Goal: Task Accomplishment & Management: Manage account settings

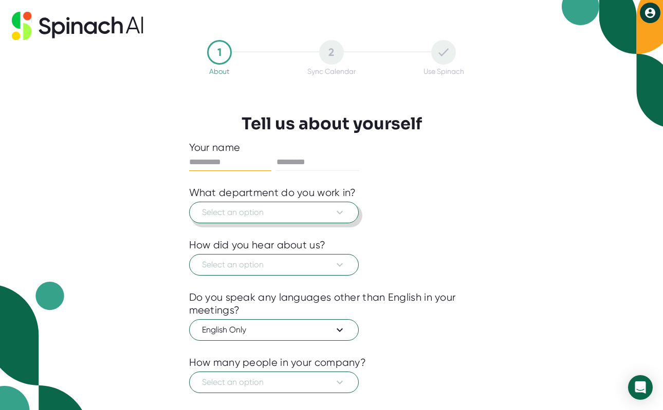
click at [327, 221] on button "Select an option" at bounding box center [274, 213] width 170 height 22
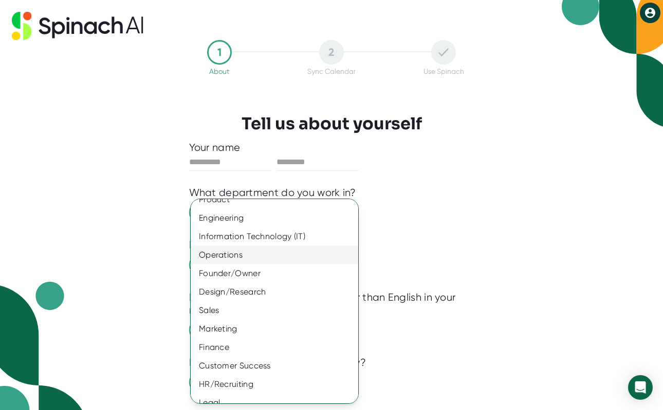
scroll to position [18, 0]
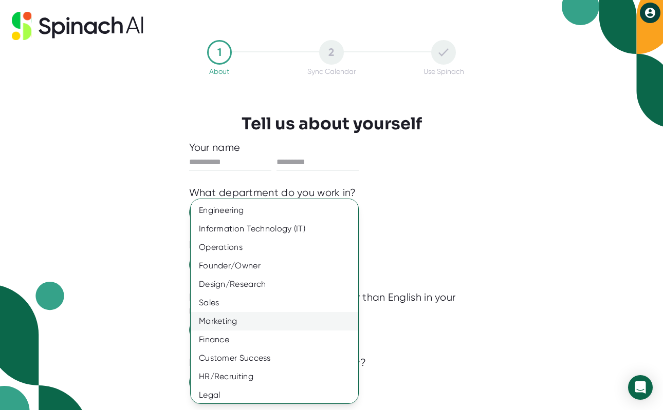
click at [258, 320] on div "Marketing" at bounding box center [274, 321] width 167 height 18
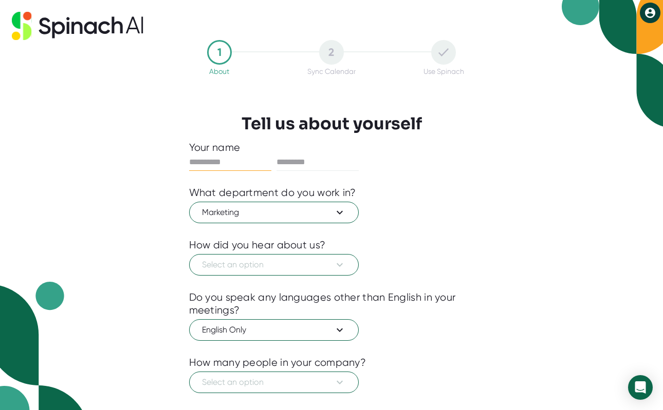
click at [210, 157] on input "text" at bounding box center [230, 162] width 82 height 16
type input "******"
type input "*"
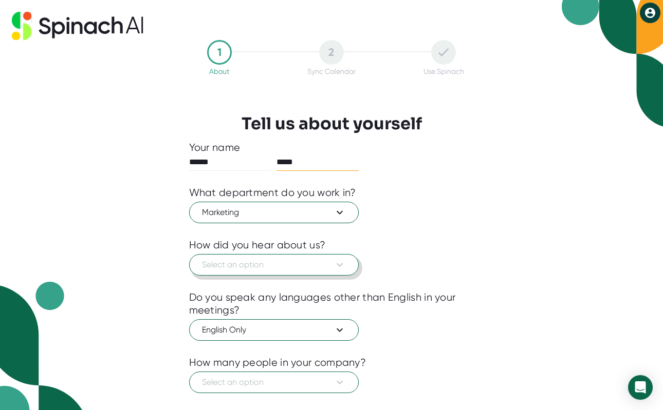
type input "*****"
click at [237, 266] on span "Select an option" at bounding box center [274, 265] width 144 height 12
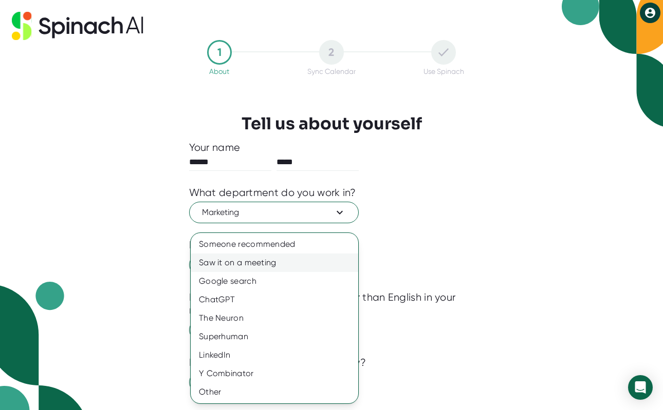
click at [254, 265] on div "Saw it on a meeting" at bounding box center [274, 263] width 167 height 18
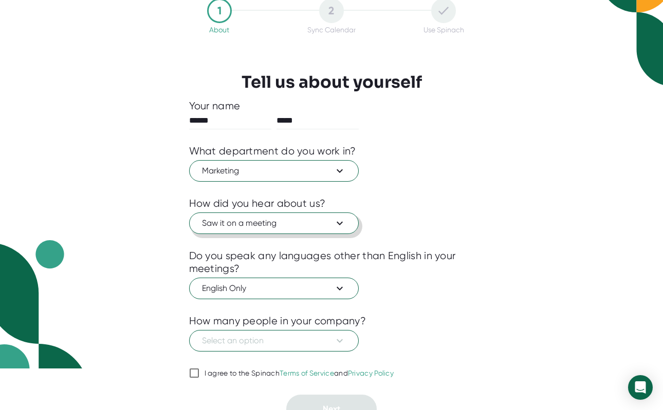
scroll to position [55, 0]
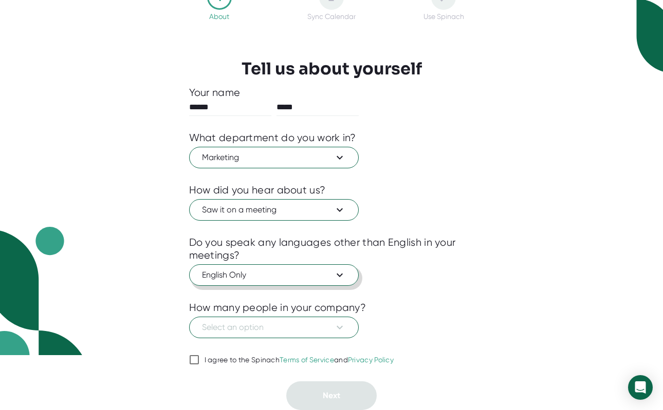
click at [254, 279] on span "English Only" at bounding box center [274, 275] width 144 height 12
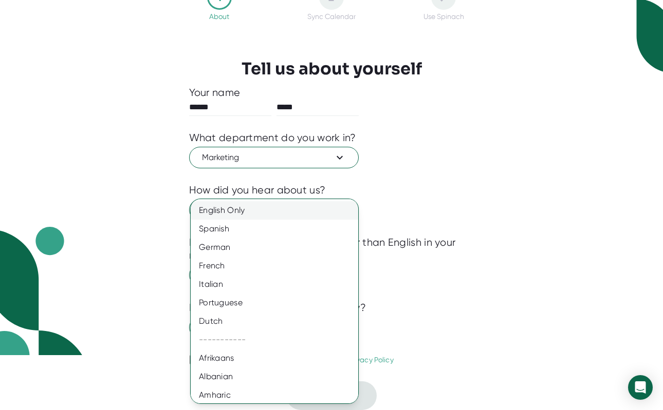
click at [259, 217] on div "English Only" at bounding box center [274, 210] width 167 height 18
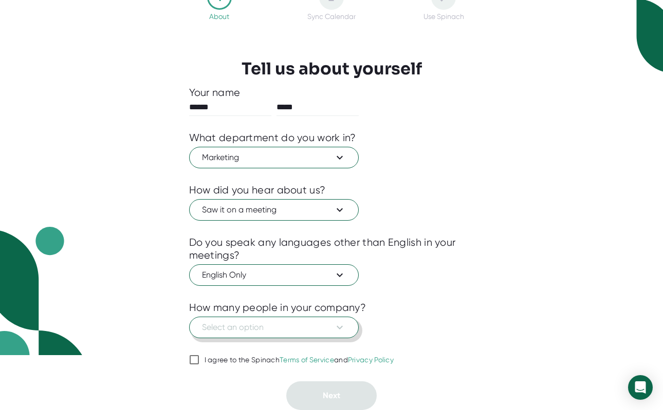
click at [255, 327] on span "Select an option" at bounding box center [274, 328] width 144 height 12
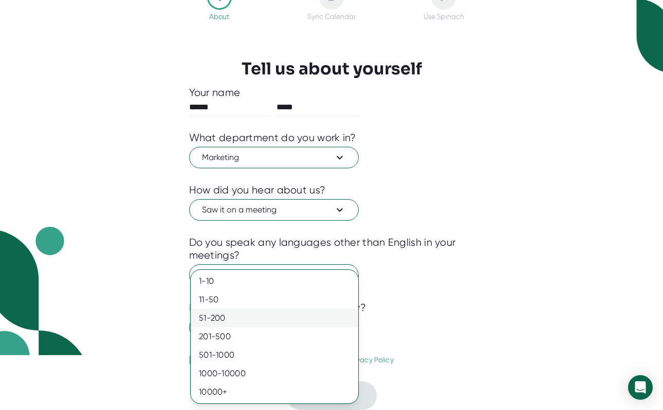
click at [254, 318] on div "51-200" at bounding box center [274, 318] width 167 height 18
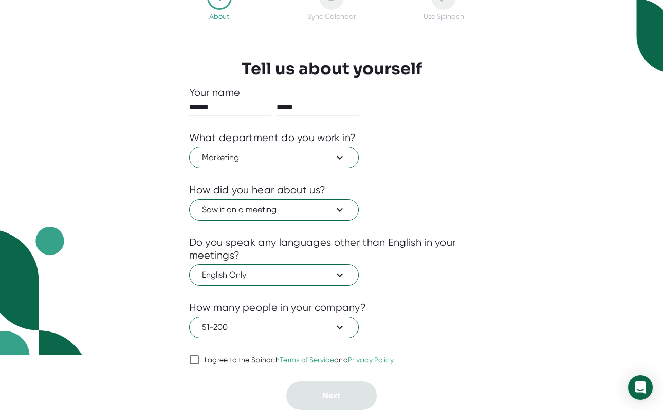
click at [224, 361] on div "I agree to the Spinach Terms of Service and Privacy Policy" at bounding box center [299, 360] width 190 height 9
click at [199, 361] on input "I agree to the Spinach Terms of Service and Privacy Policy" at bounding box center [194, 360] width 10 height 12
checkbox input "true"
click at [322, 393] on button "Next" at bounding box center [331, 396] width 90 height 29
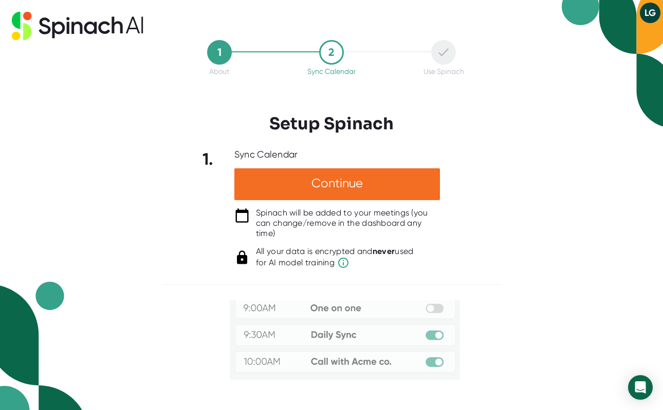
scroll to position [0, 0]
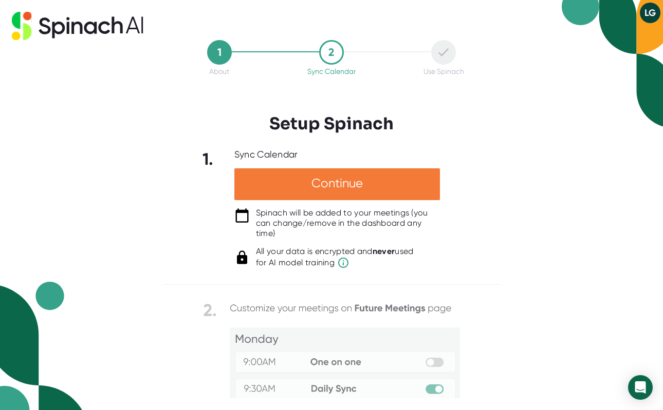
click at [361, 177] on div "Continue" at bounding box center [337, 185] width 206 height 32
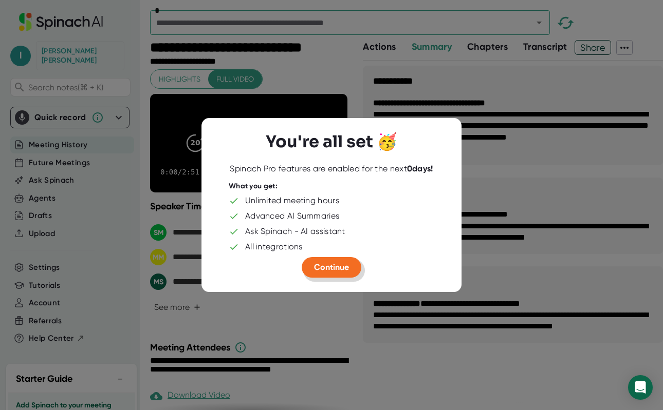
click at [345, 268] on span "Continue" at bounding box center [331, 268] width 35 height 10
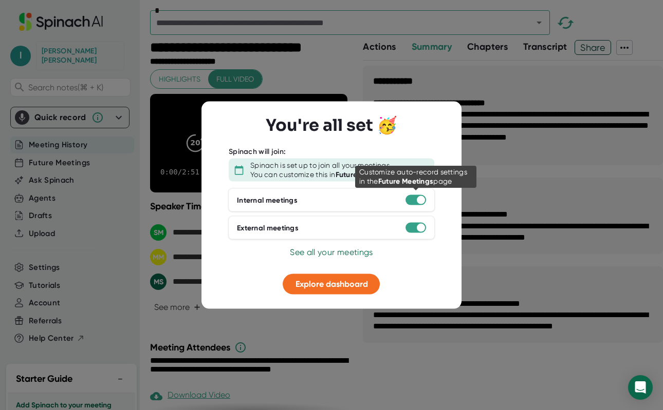
click at [421, 200] on div at bounding box center [421, 200] width 8 height 8
click at [415, 201] on div at bounding box center [415, 200] width 21 height 10
click at [420, 198] on div at bounding box center [421, 200] width 8 height 8
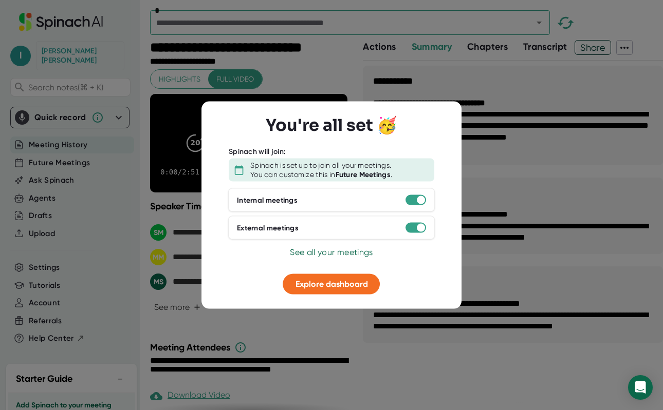
click at [346, 248] on span "See all your meetings" at bounding box center [331, 253] width 83 height 10
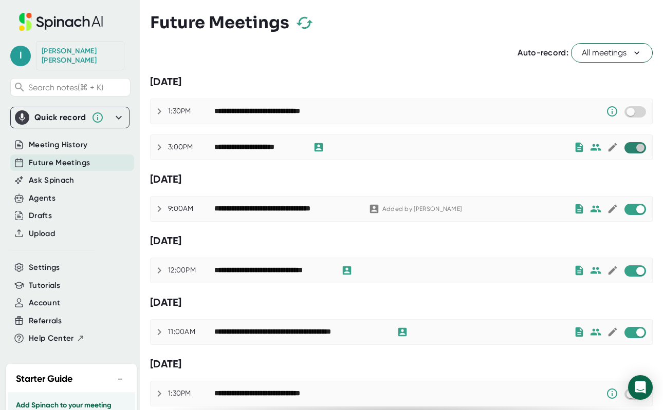
click at [640, 150] on input "checkbox" at bounding box center [639, 147] width 29 height 9
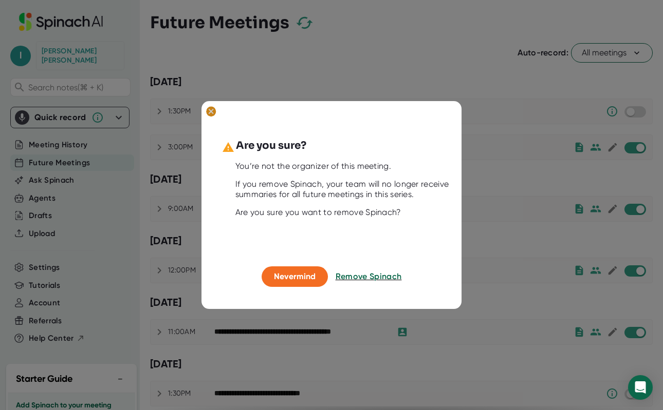
click at [211, 112] on icon at bounding box center [211, 111] width 5 height 5
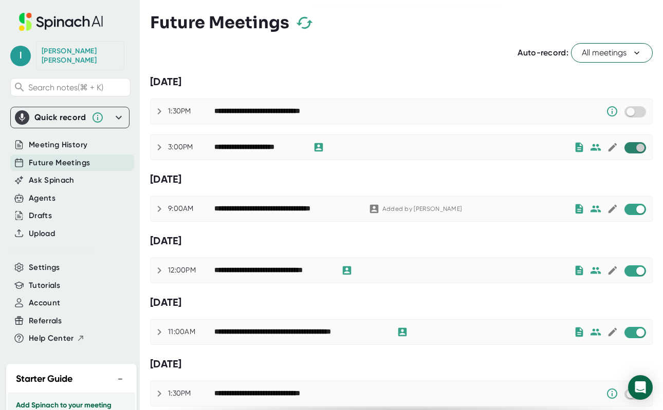
click at [640, 144] on input "checkbox" at bounding box center [639, 147] width 29 height 9
checkbox input "true"
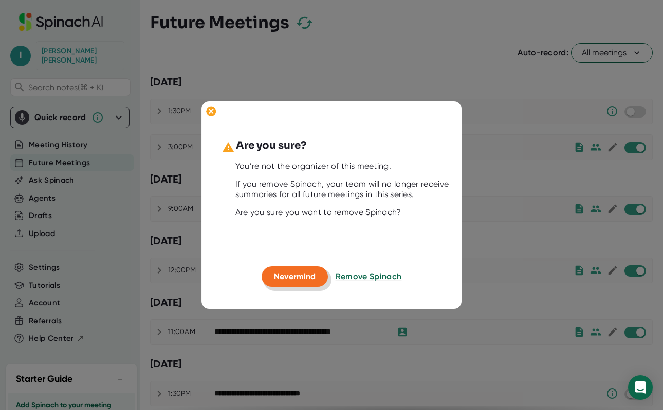
click at [285, 281] on span "Nevermind" at bounding box center [295, 277] width 42 height 10
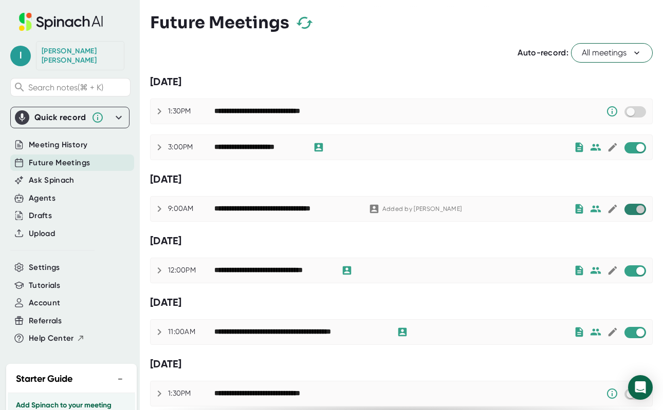
click at [639, 210] on input "checkbox" at bounding box center [639, 209] width 29 height 9
checkbox input "true"
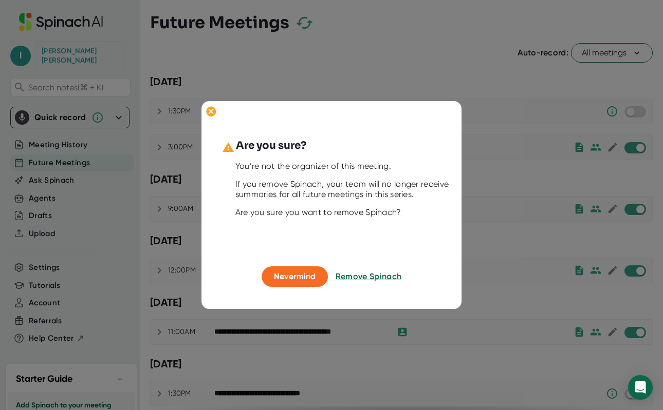
click at [367, 271] on button "Remove Spinach" at bounding box center [368, 277] width 66 height 21
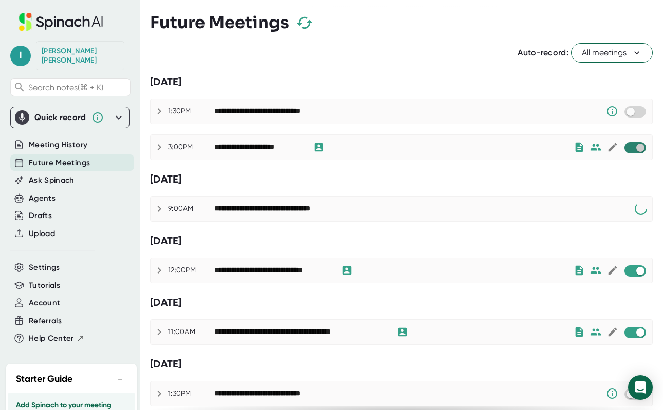
click at [643, 150] on input "checkbox" at bounding box center [639, 147] width 29 height 9
checkbox input "true"
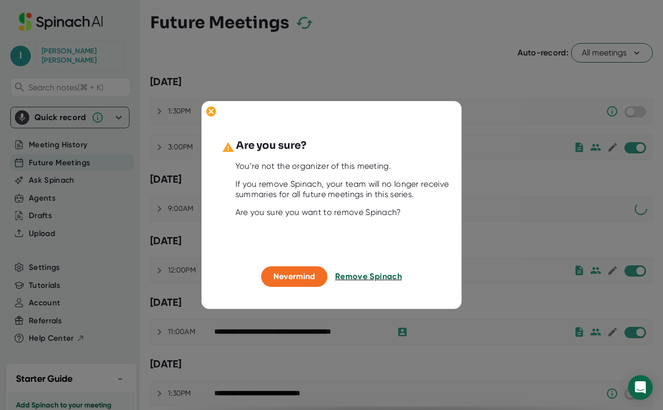
click at [392, 275] on span "Remove Spinach" at bounding box center [368, 277] width 67 height 10
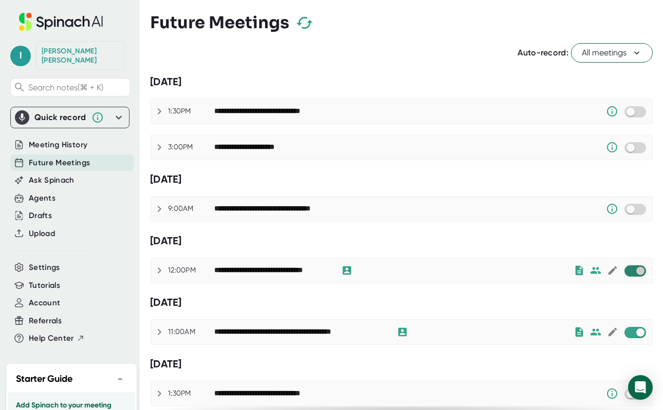
click at [641, 270] on input "checkbox" at bounding box center [639, 271] width 29 height 9
checkbox input "true"
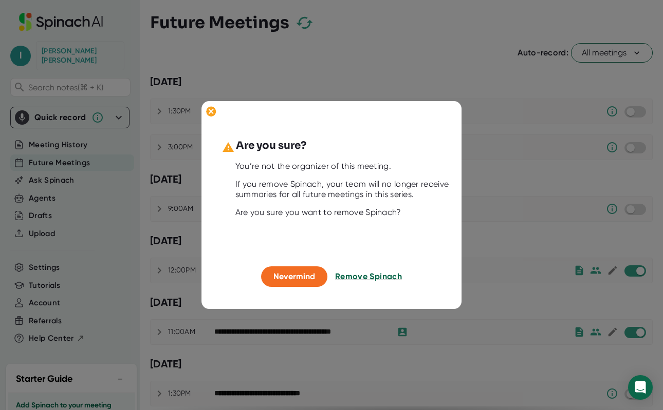
click at [371, 279] on span "Remove Spinach" at bounding box center [368, 277] width 67 height 10
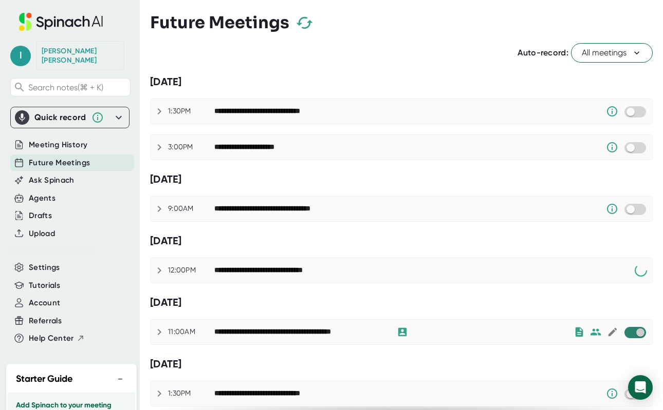
click at [635, 334] on input "checkbox" at bounding box center [639, 332] width 29 height 9
checkbox input "true"
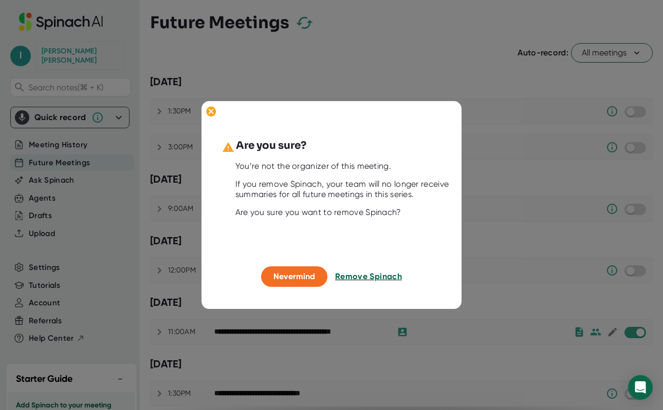
click at [386, 281] on span "Remove Spinach" at bounding box center [368, 277] width 67 height 10
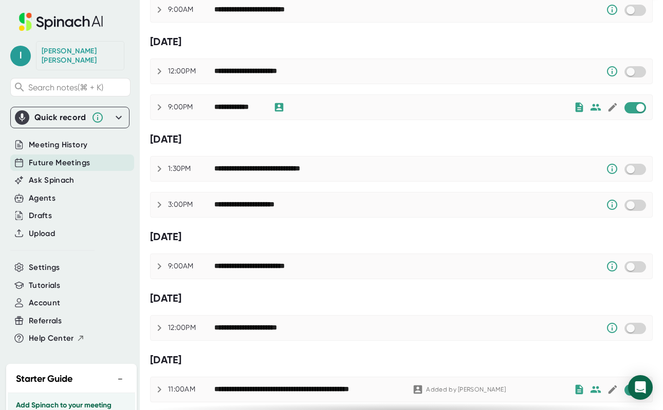
scroll to position [736, 0]
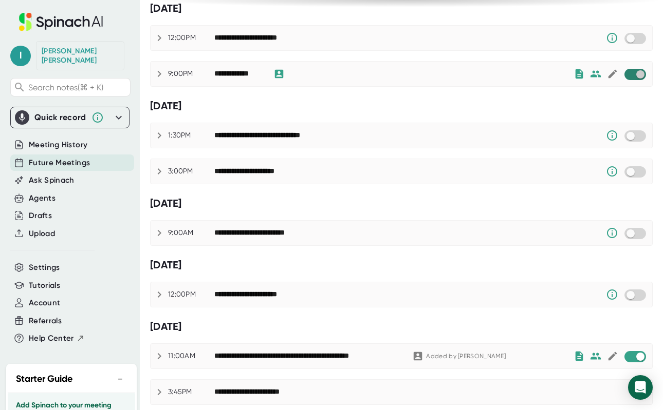
click at [642, 78] on input "checkbox" at bounding box center [639, 74] width 29 height 9
checkbox input "true"
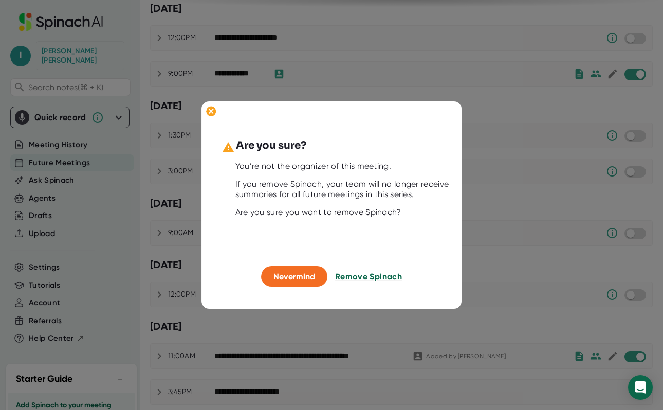
click at [372, 273] on span "Remove Spinach" at bounding box center [368, 277] width 67 height 10
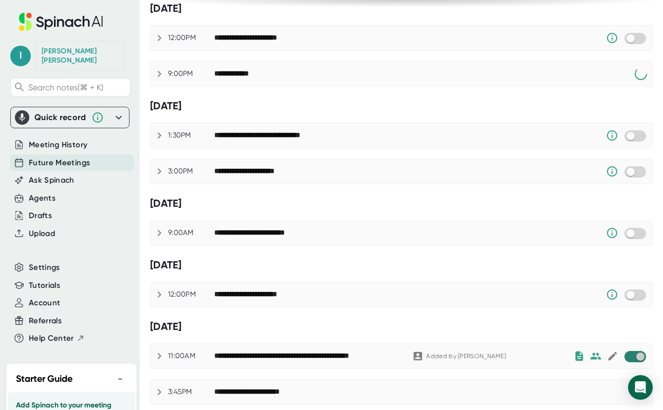
click at [635, 353] on input "checkbox" at bounding box center [639, 356] width 29 height 9
checkbox input "true"
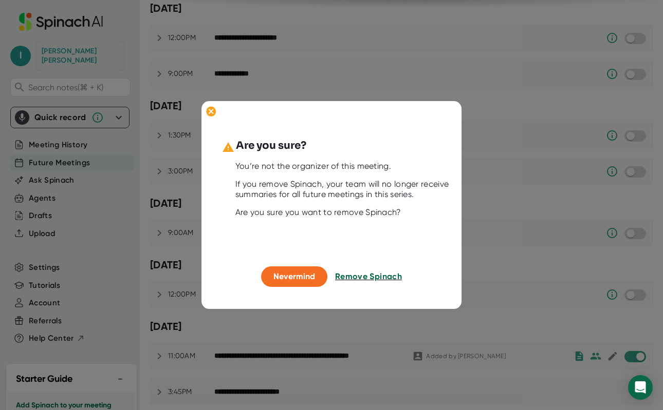
click at [374, 280] on span "Remove Spinach" at bounding box center [368, 277] width 67 height 10
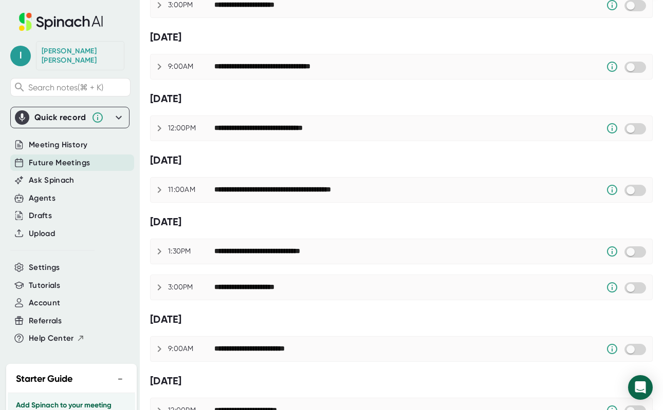
scroll to position [0, 0]
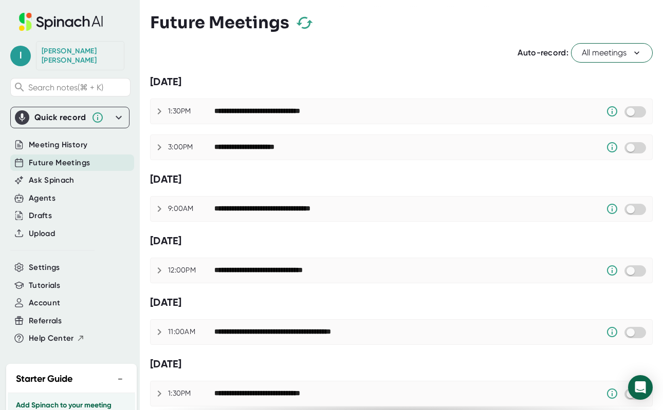
click at [626, 61] on button "All meetings" at bounding box center [612, 53] width 82 height 20
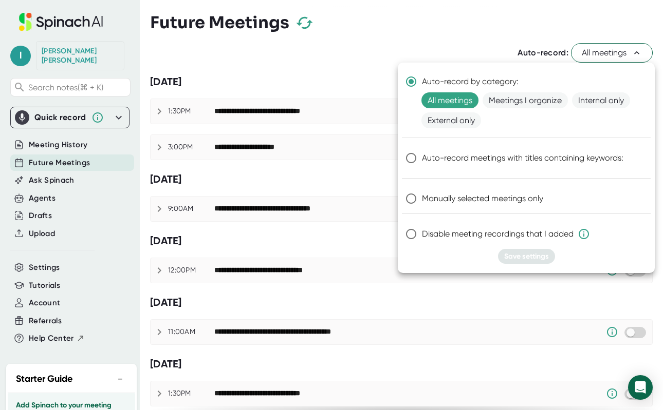
click at [479, 200] on span "Manually selected meetings only" at bounding box center [482, 199] width 121 height 12
click at [422, 200] on input "Manually selected meetings only" at bounding box center [411, 199] width 22 height 22
radio input "true"
click at [518, 255] on span "Save settings" at bounding box center [526, 256] width 45 height 9
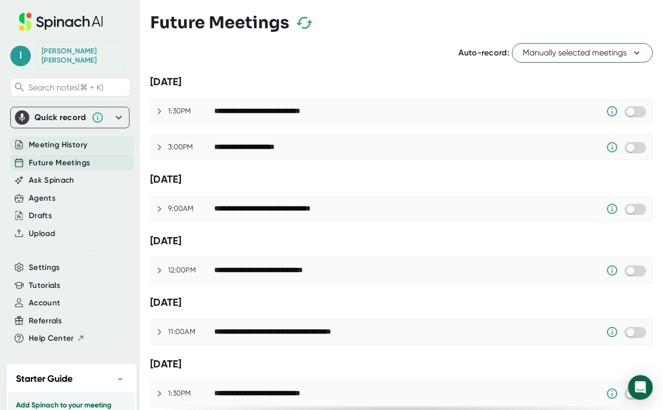
click at [68, 139] on span "Meeting History" at bounding box center [58, 145] width 59 height 12
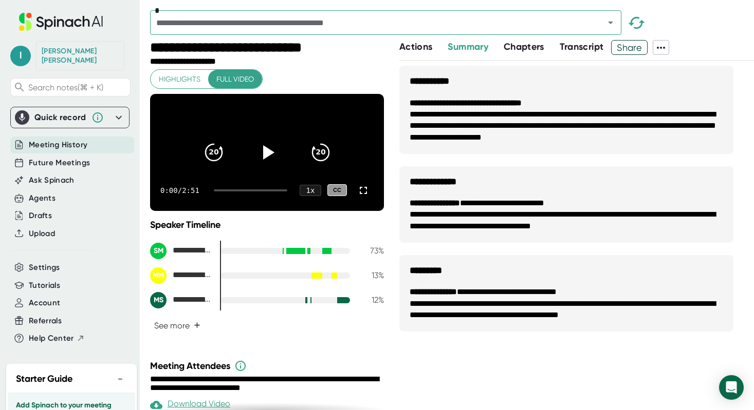
click at [97, 111] on icon at bounding box center [97, 117] width 12 height 12
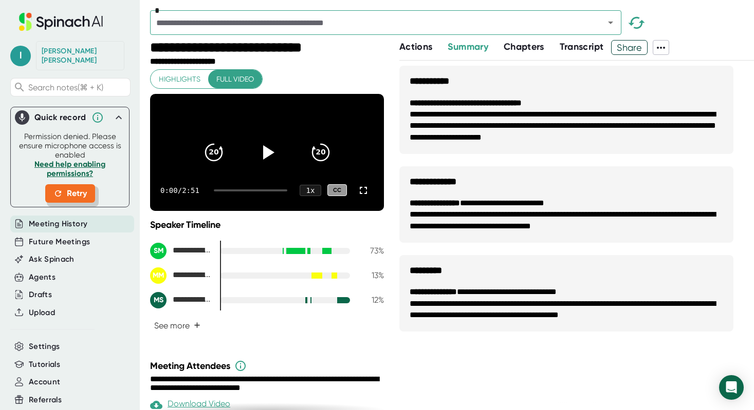
click at [81, 184] on button "Retry" at bounding box center [70, 193] width 50 height 18
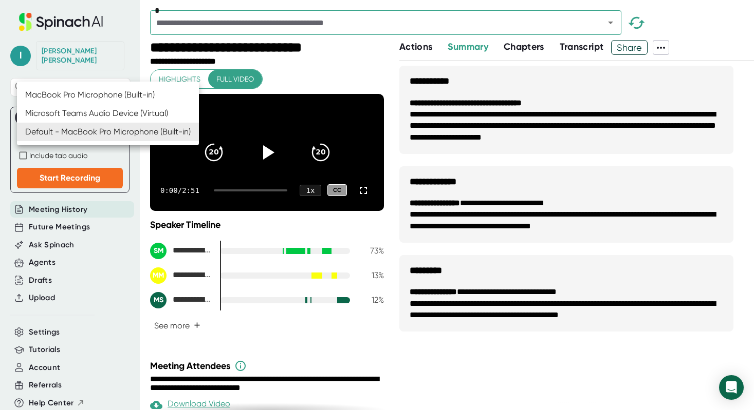
click at [118, 130] on body "**********" at bounding box center [377, 205] width 754 height 410
click at [132, 162] on div at bounding box center [377, 205] width 754 height 410
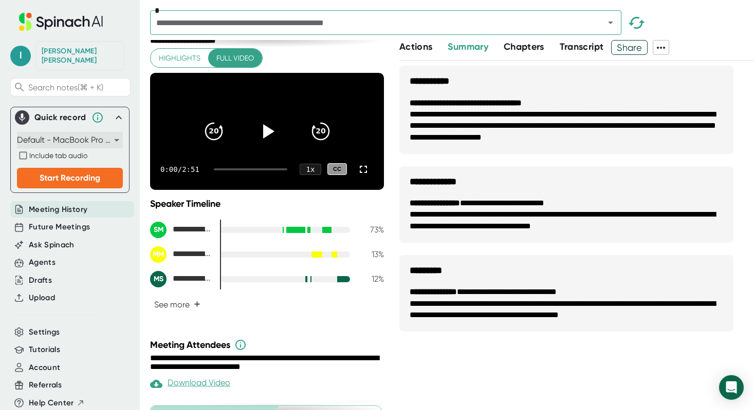
scroll to position [24, 0]
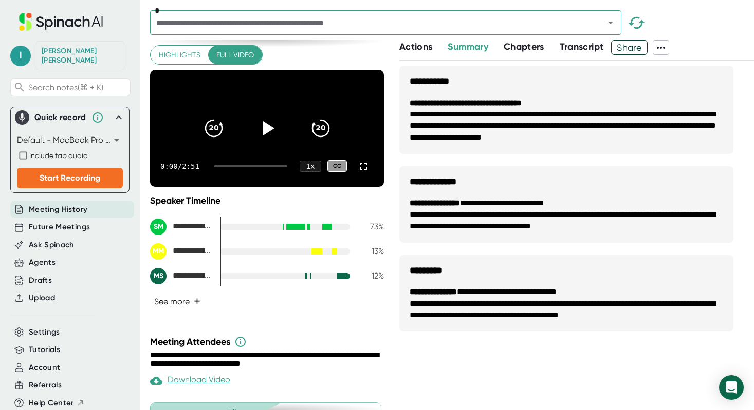
click at [169, 311] on button "See more +" at bounding box center [177, 302] width 54 height 18
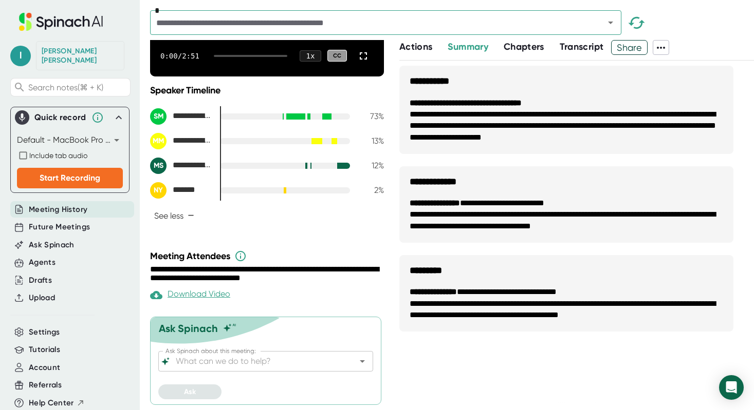
scroll to position [148, 0]
